Goal: Task Accomplishment & Management: Use online tool/utility

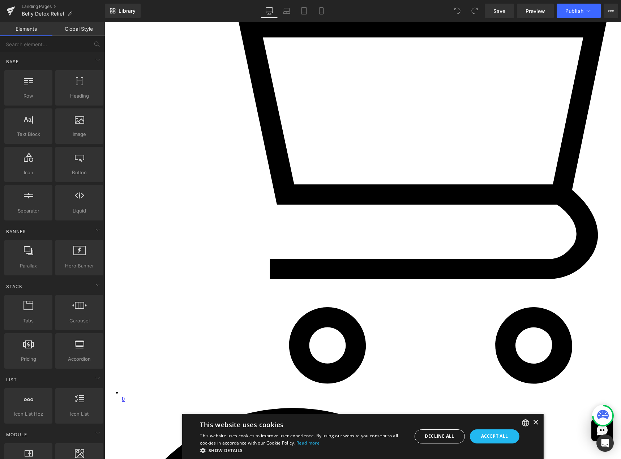
scroll to position [3908, 0]
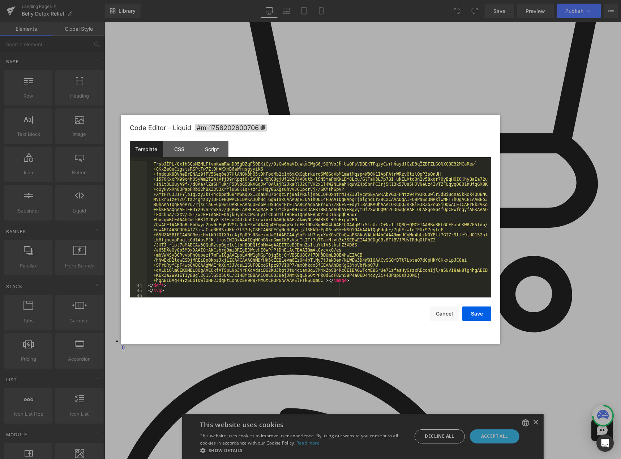
scroll to position [542, 0]
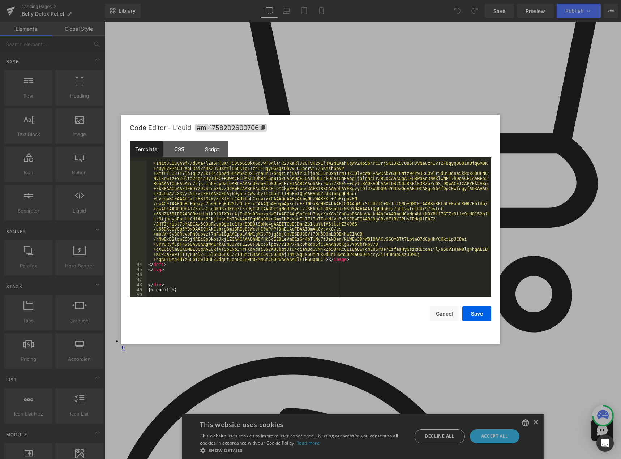
drag, startPoint x: 497, startPoint y: 31, endPoint x: 397, endPoint y: 6, distance: 102.9
click at [497, 31] on div at bounding box center [310, 229] width 621 height 459
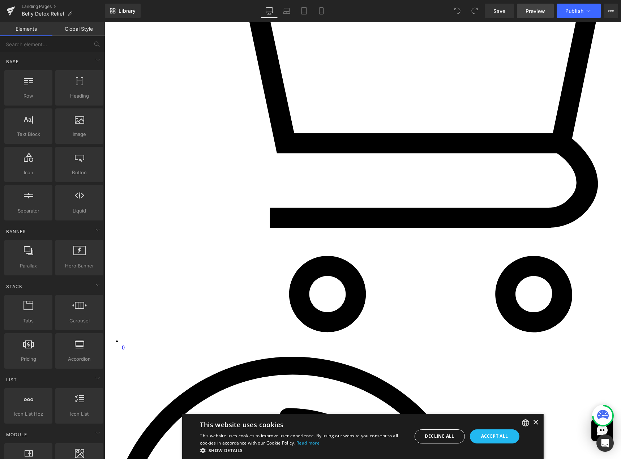
click at [530, 12] on span "Preview" at bounding box center [536, 11] width 20 height 8
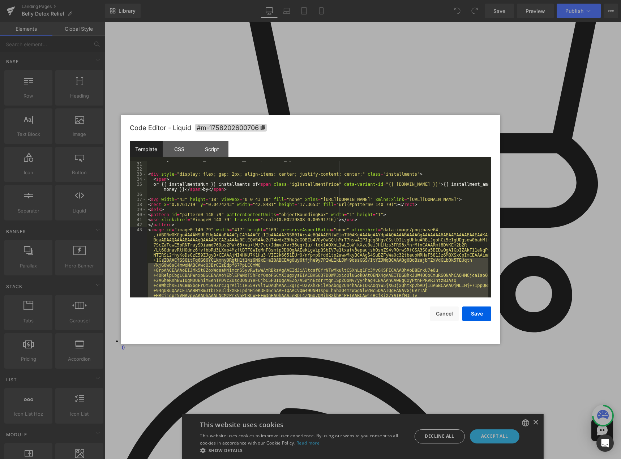
scroll to position [129, 0]
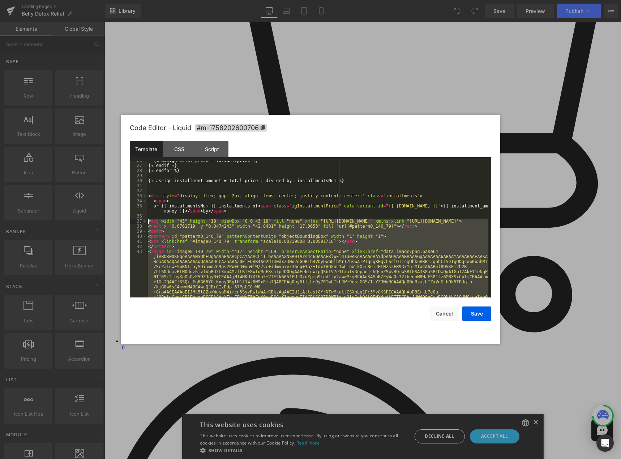
drag, startPoint x: 165, startPoint y: 269, endPoint x: 146, endPoint y: 223, distance: 49.6
click at [146, 223] on pre "26 27 28 29 30 31 32 33 34 35 36 37 38 39 40 41 42 43 44 {% assign total_price …" at bounding box center [311, 229] width 362 height 137
click at [238, 82] on div at bounding box center [310, 229] width 621 height 459
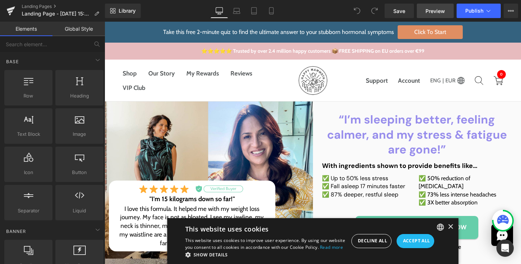
click at [425, 9] on link "Preview" at bounding box center [434, 11] width 37 height 14
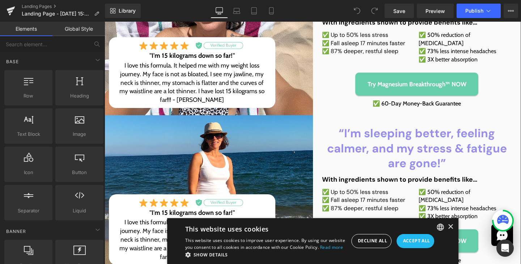
scroll to position [302, 0]
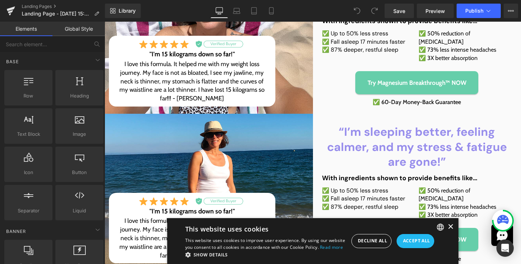
click at [447, 226] on div "×" at bounding box center [449, 226] width 5 height 5
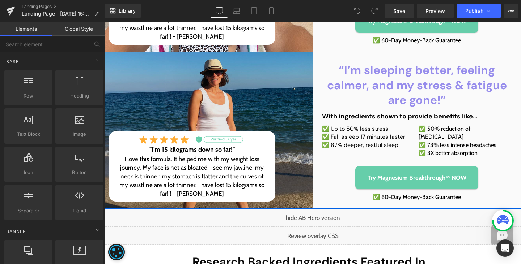
scroll to position [368, 0]
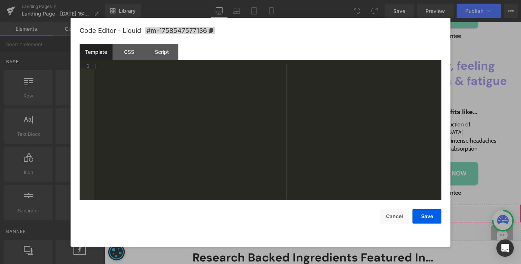
click at [320, 208] on icon at bounding box center [320, 210] width 4 height 4
click at [119, 53] on div "CSS" at bounding box center [128, 52] width 33 height 16
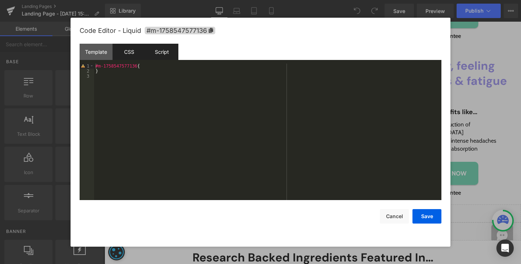
click at [148, 54] on div "Script" at bounding box center [161, 52] width 33 height 16
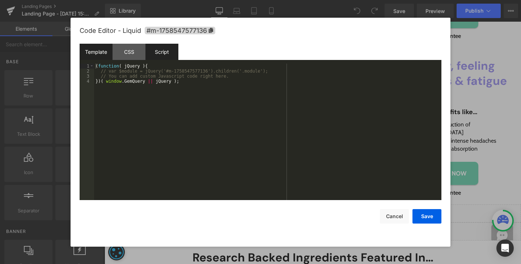
click at [100, 49] on div "Template" at bounding box center [96, 52] width 33 height 16
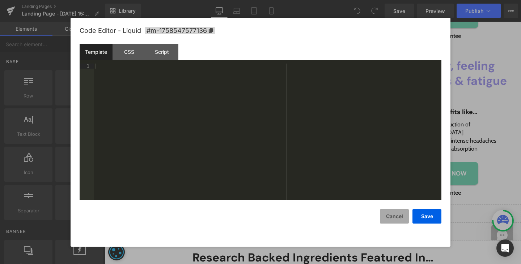
click at [390, 215] on button "Cancel" at bounding box center [394, 216] width 29 height 14
